Goal: Information Seeking & Learning: Learn about a topic

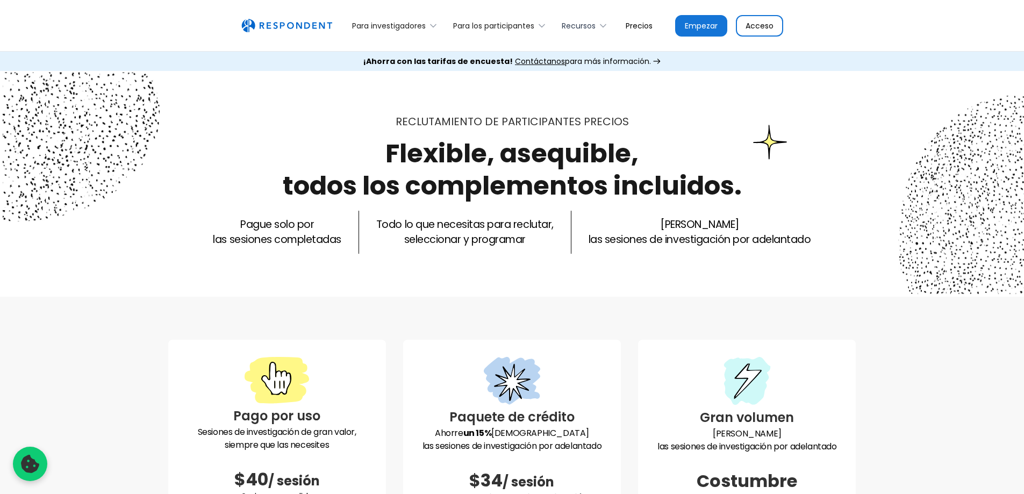
click at [604, 27] on icon at bounding box center [603, 25] width 11 height 11
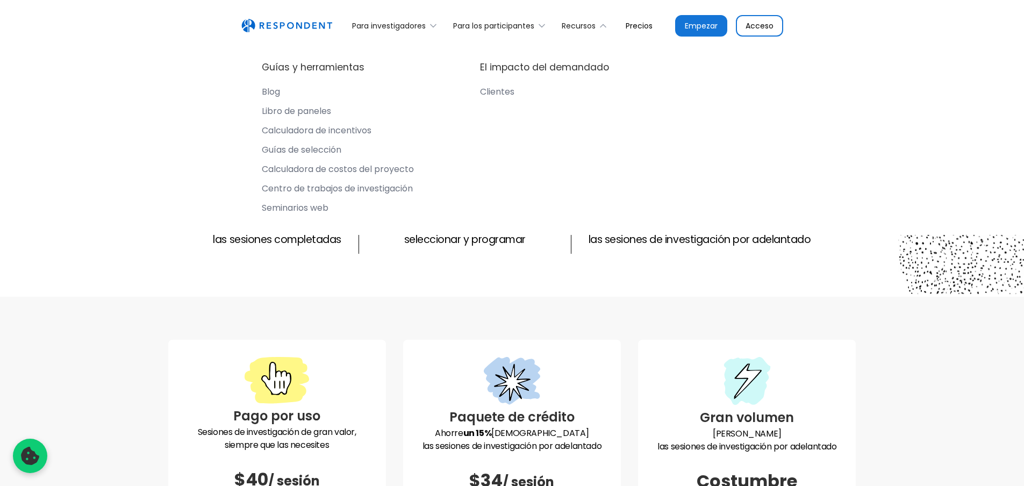
click at [299, 210] on font "Seminarios web" at bounding box center [295, 208] width 67 height 12
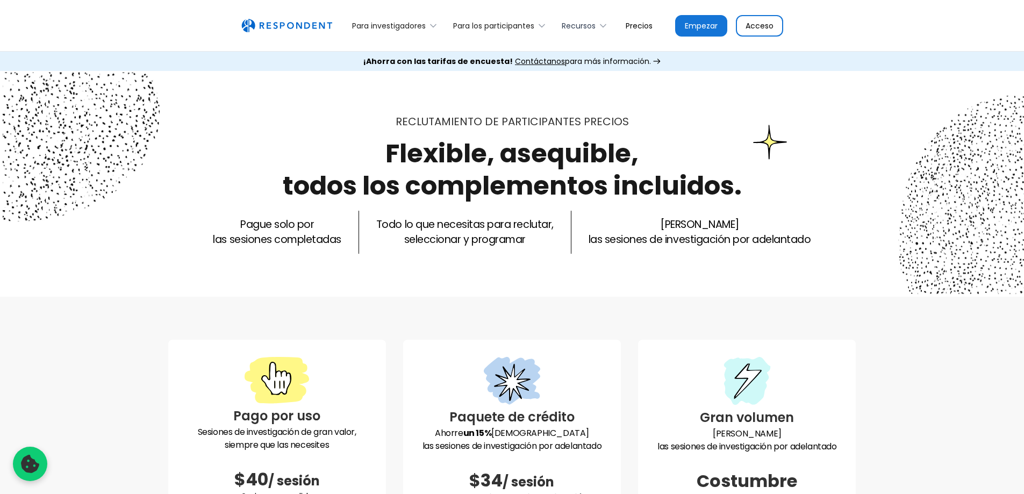
click at [602, 25] on icon at bounding box center [603, 25] width 11 height 11
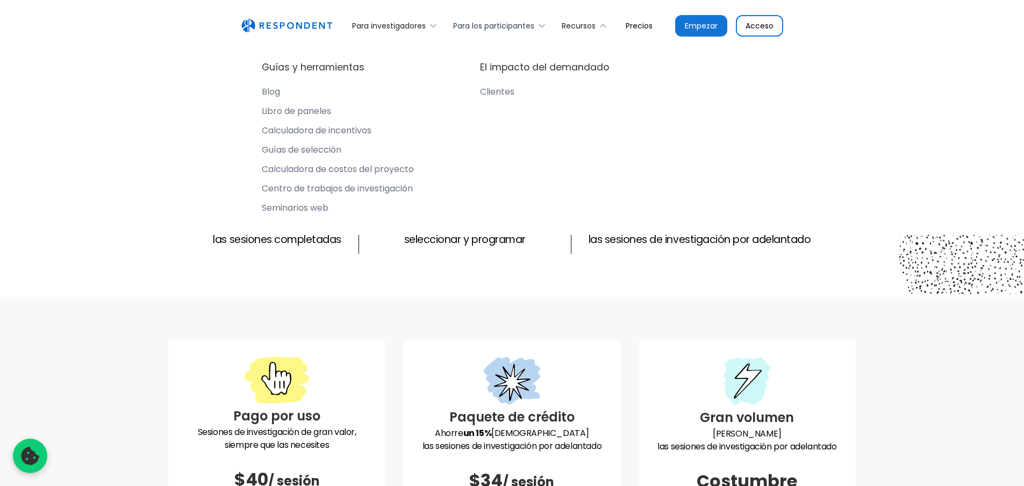
click at [539, 22] on icon at bounding box center [542, 25] width 11 height 11
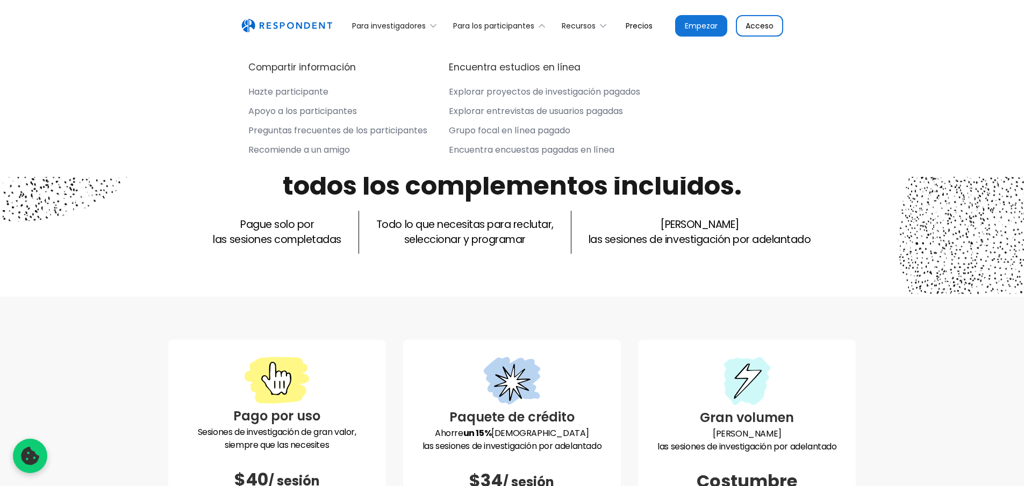
click at [513, 156] on font "Encuentra encuestas pagadas en línea" at bounding box center [532, 150] width 166 height 12
